Goal: Task Accomplishment & Management: Complete application form

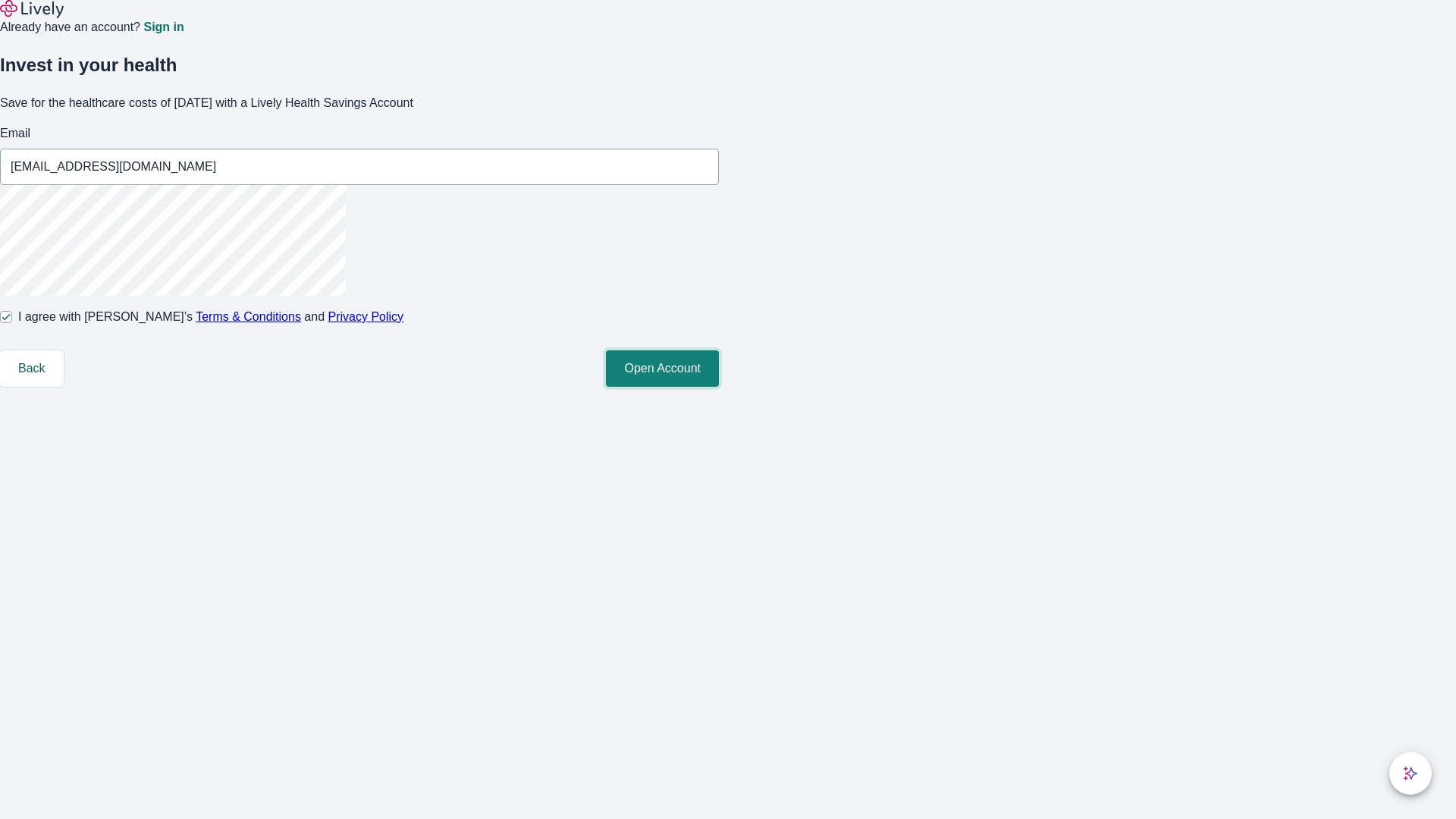
click at [719, 386] on button "Open Account" at bounding box center [662, 368] width 113 height 36
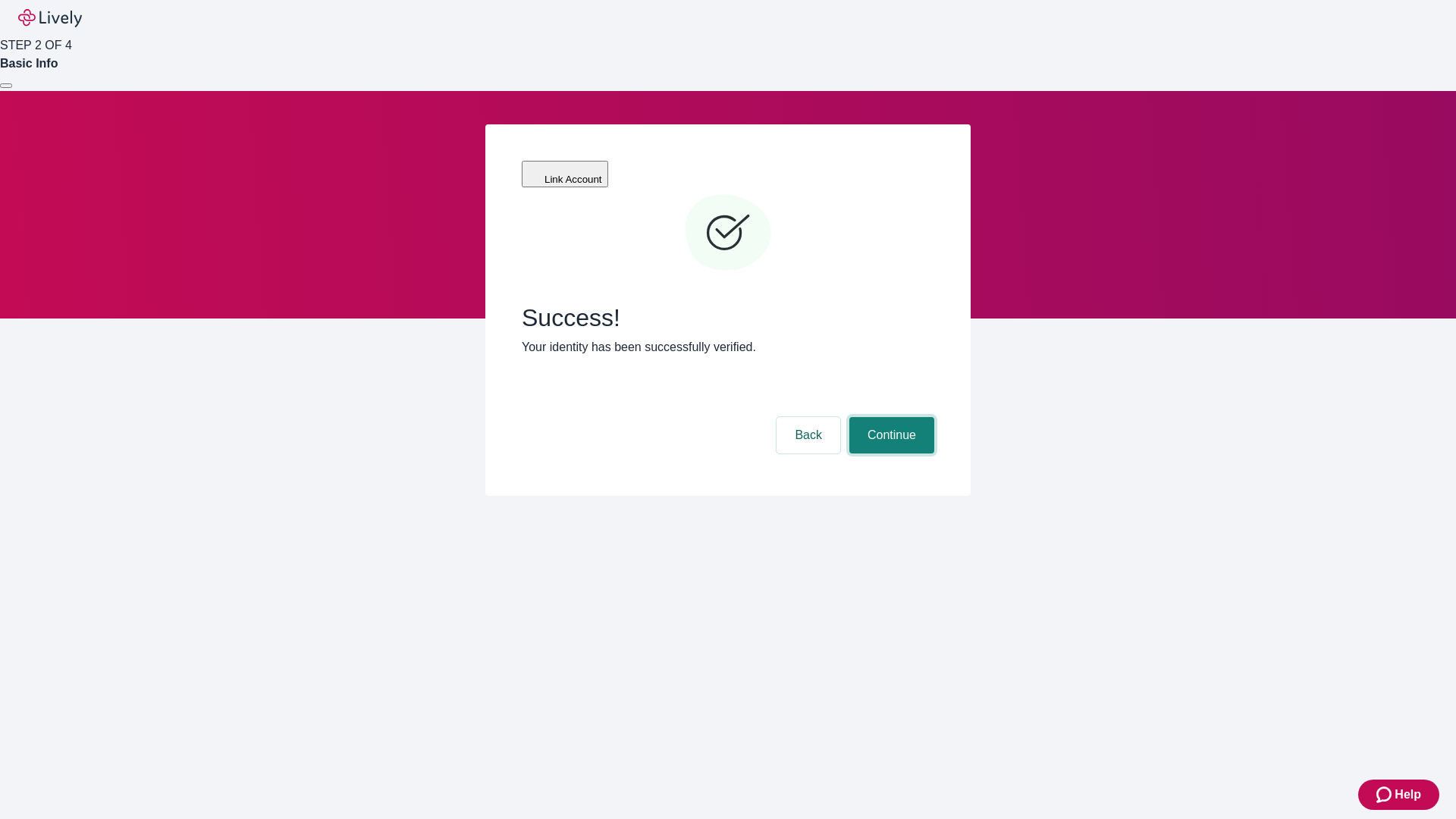
click at [889, 417] on button "Continue" at bounding box center [892, 435] width 85 height 36
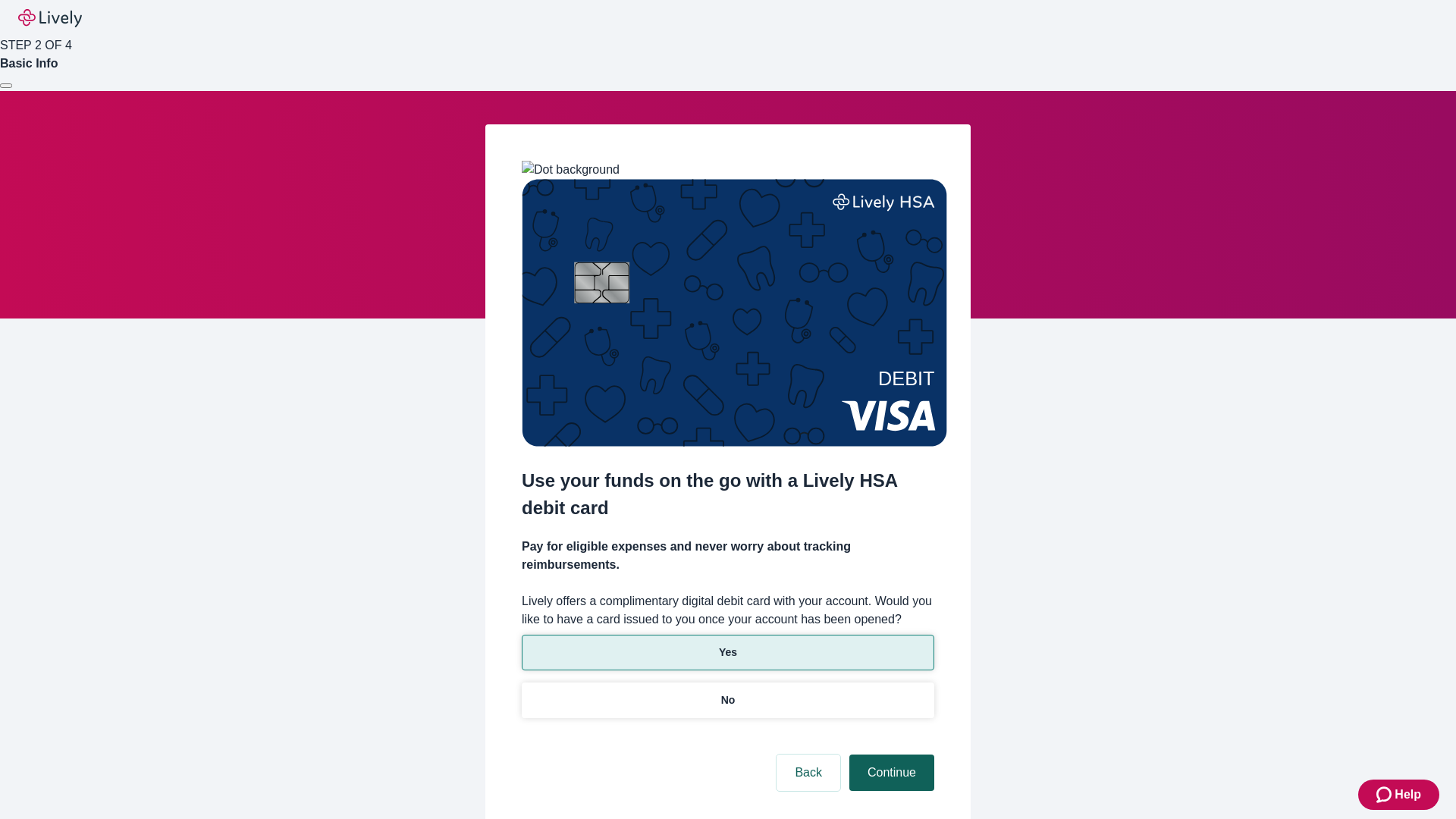
click at [727, 645] on p "Yes" at bounding box center [728, 652] width 19 height 16
click at [889, 754] on button "Continue" at bounding box center [892, 772] width 85 height 36
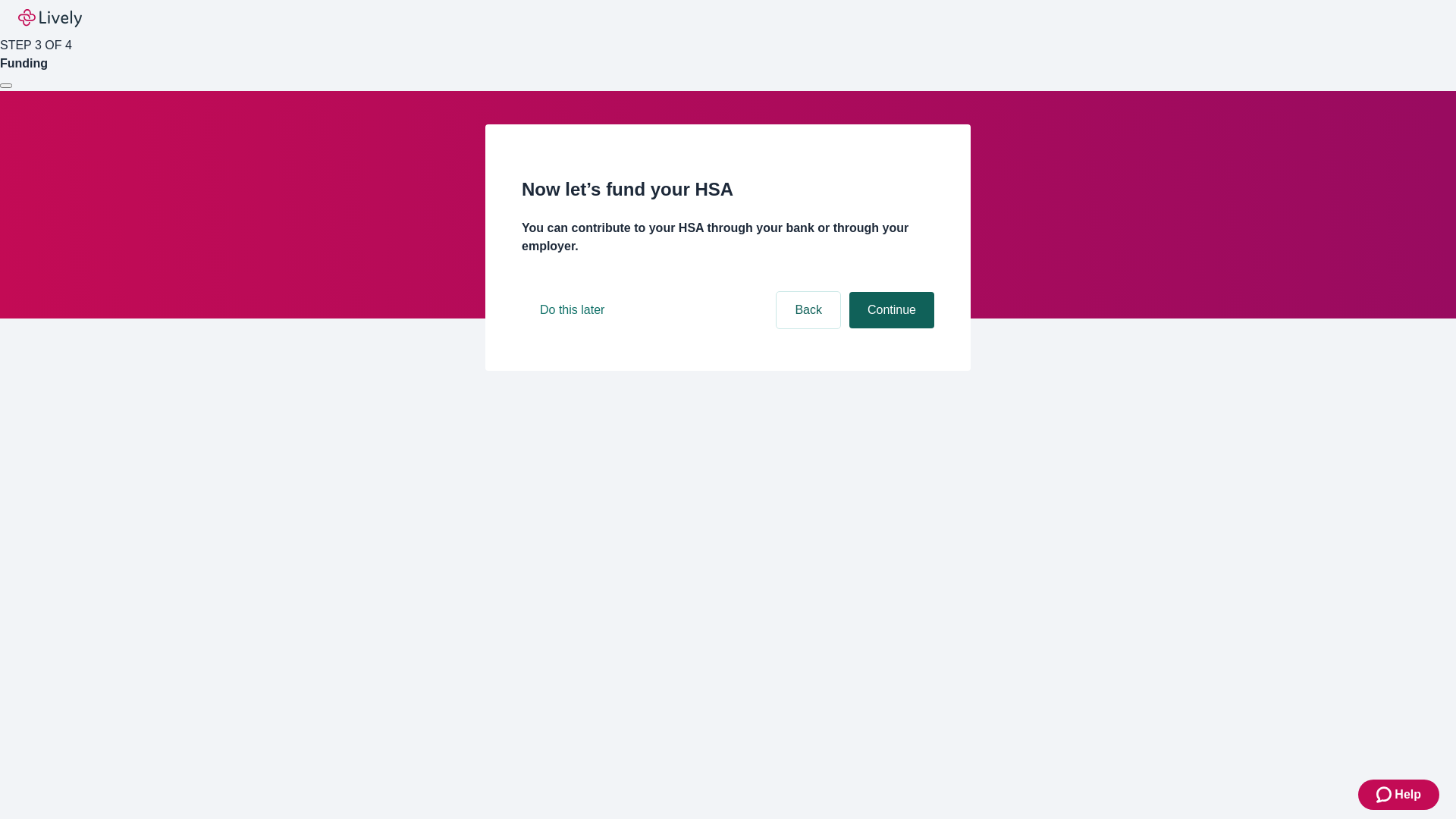
click at [889, 328] on button "Continue" at bounding box center [892, 309] width 85 height 36
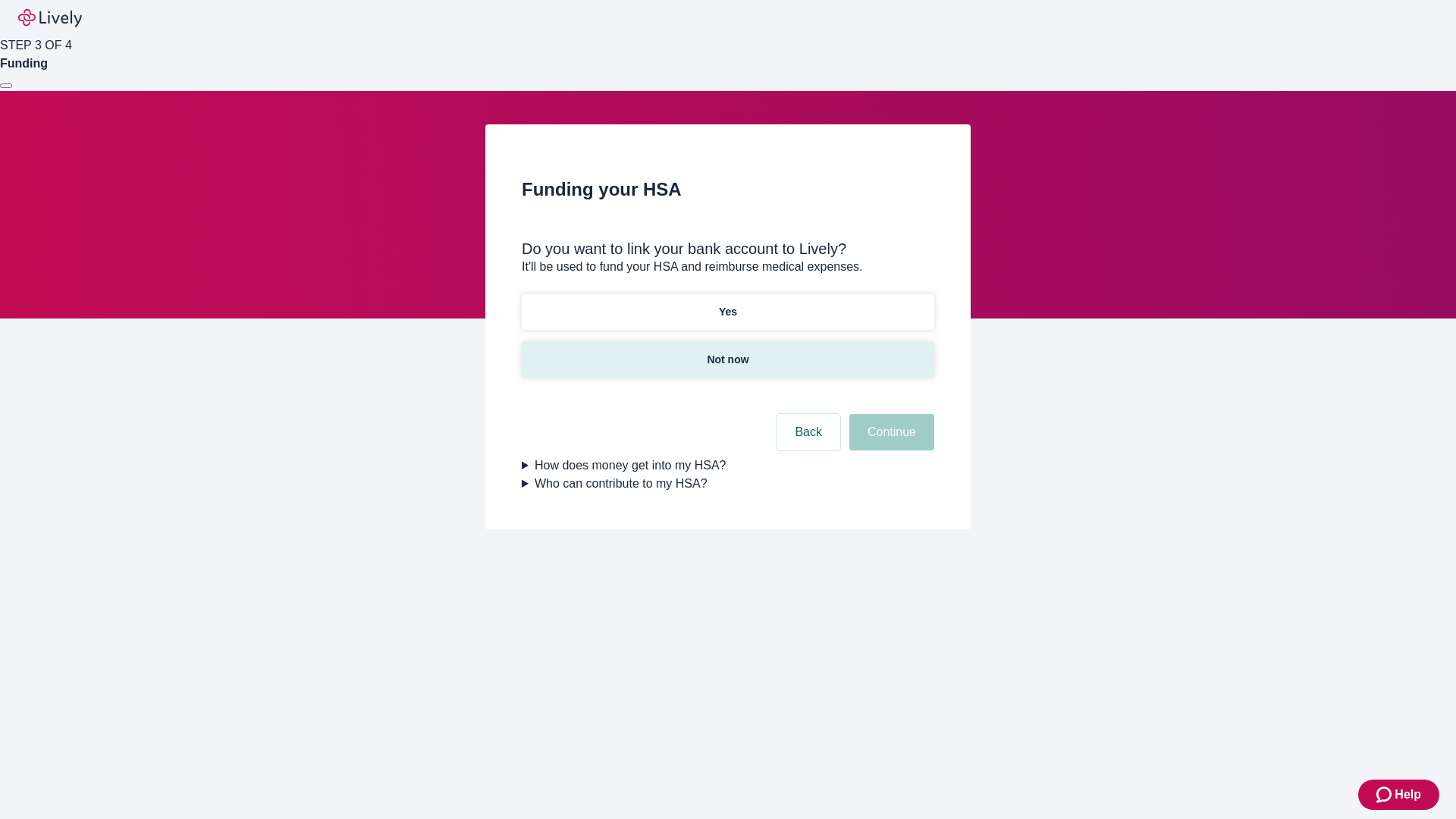
click at [727, 352] on p "Not now" at bounding box center [727, 359] width 42 height 16
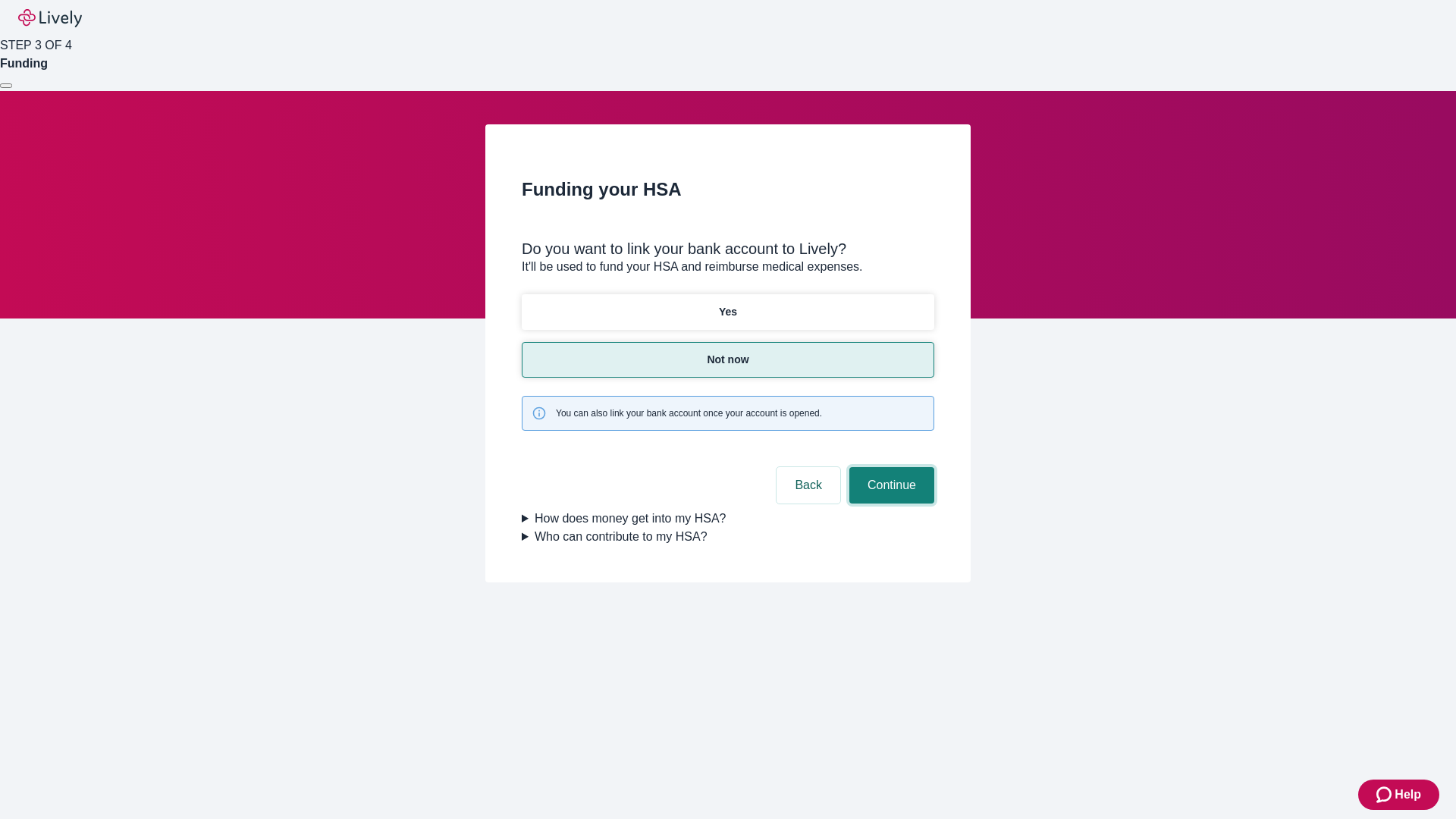
click at [889, 467] on button "Continue" at bounding box center [892, 485] width 85 height 36
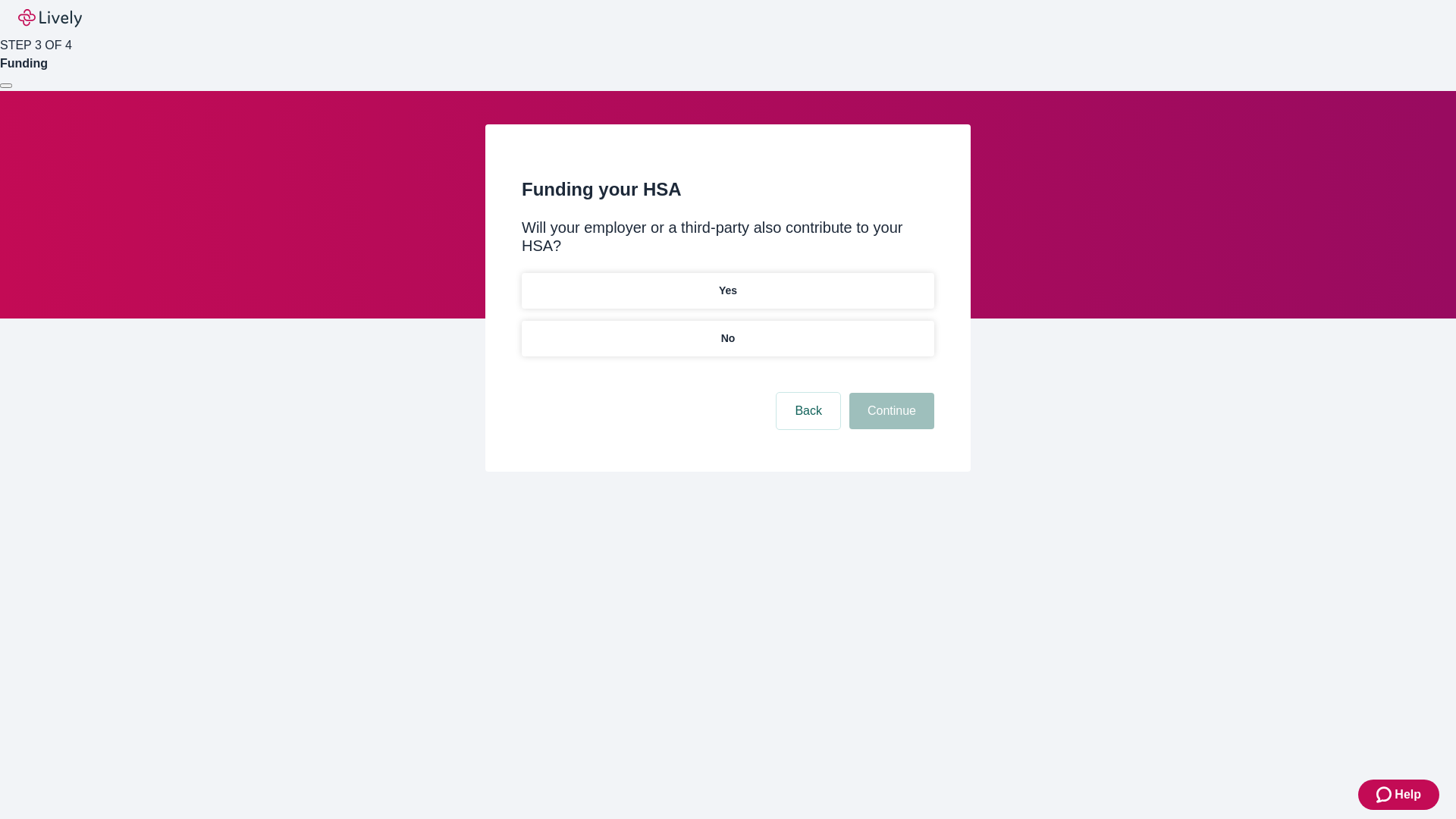
click at [727, 331] on p "No" at bounding box center [728, 338] width 15 height 16
click at [889, 393] on button "Continue" at bounding box center [892, 410] width 85 height 36
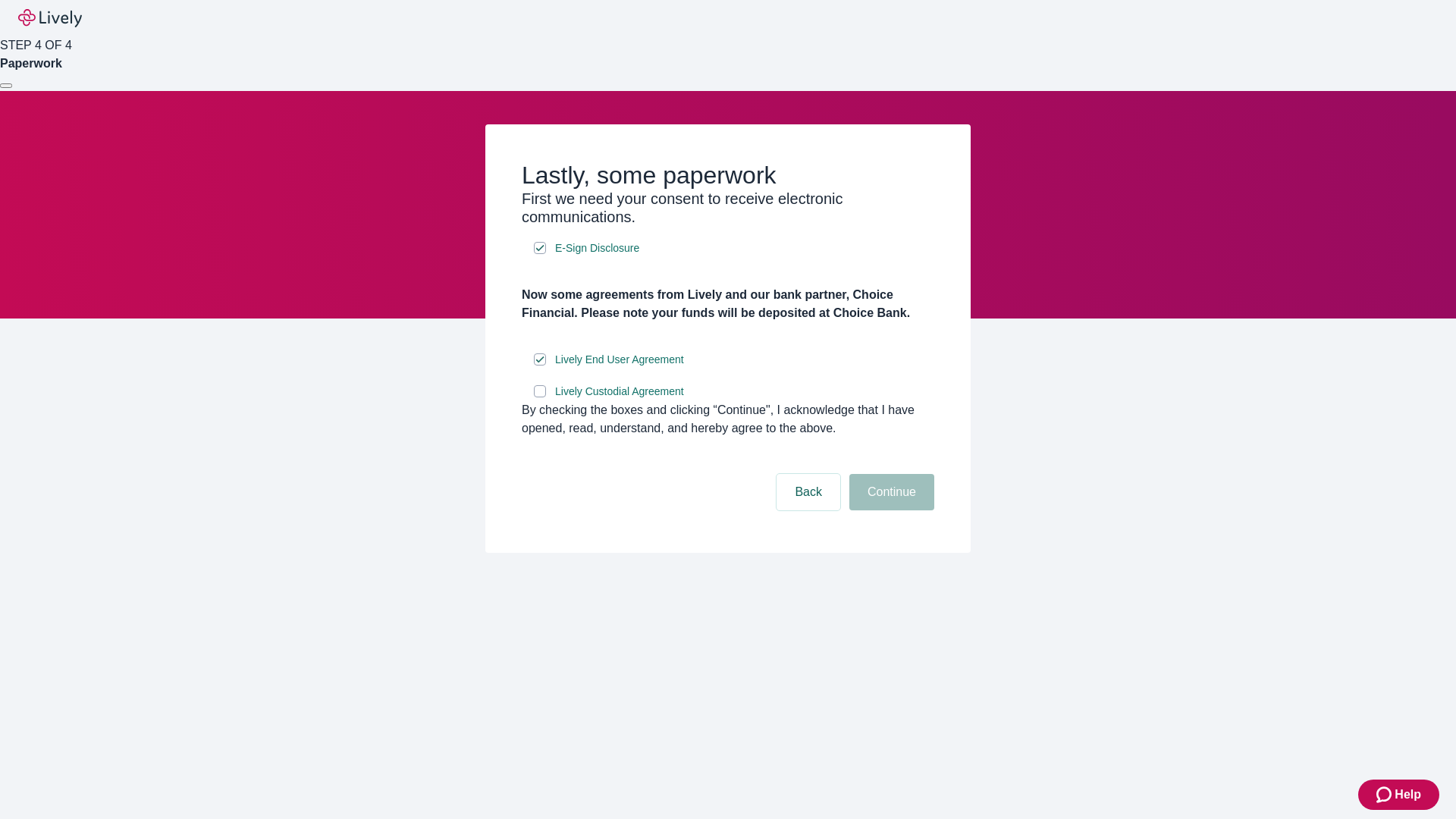
click at [540, 397] on input "Lively Custodial Agreement" at bounding box center [539, 391] width 12 height 12
checkbox input "true"
click at [889, 510] on button "Continue" at bounding box center [892, 492] width 85 height 36
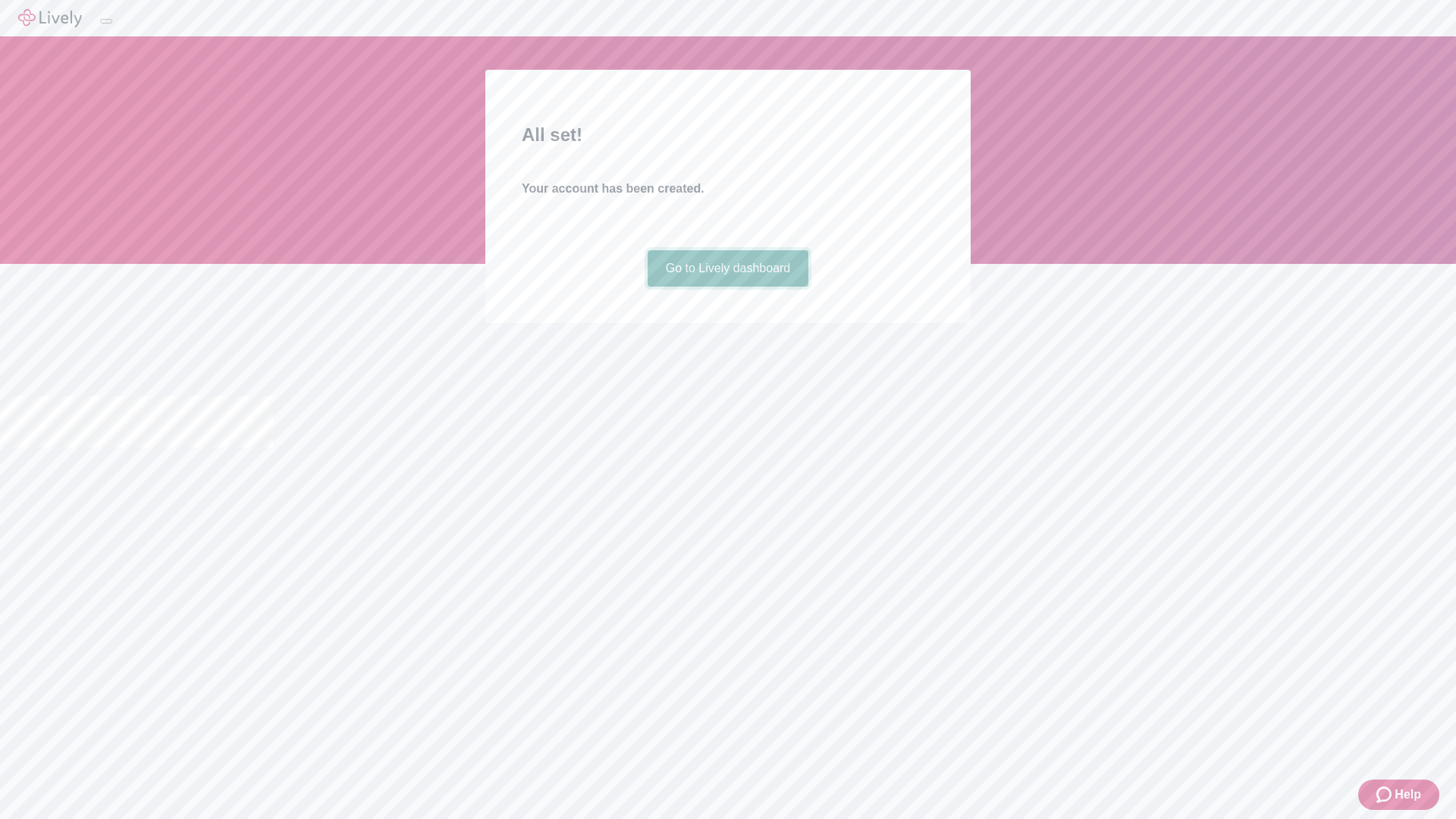
click at [727, 286] on link "Go to Lively dashboard" at bounding box center [728, 268] width 161 height 36
